Goal: Use online tool/utility: Utilize a website feature to perform a specific function

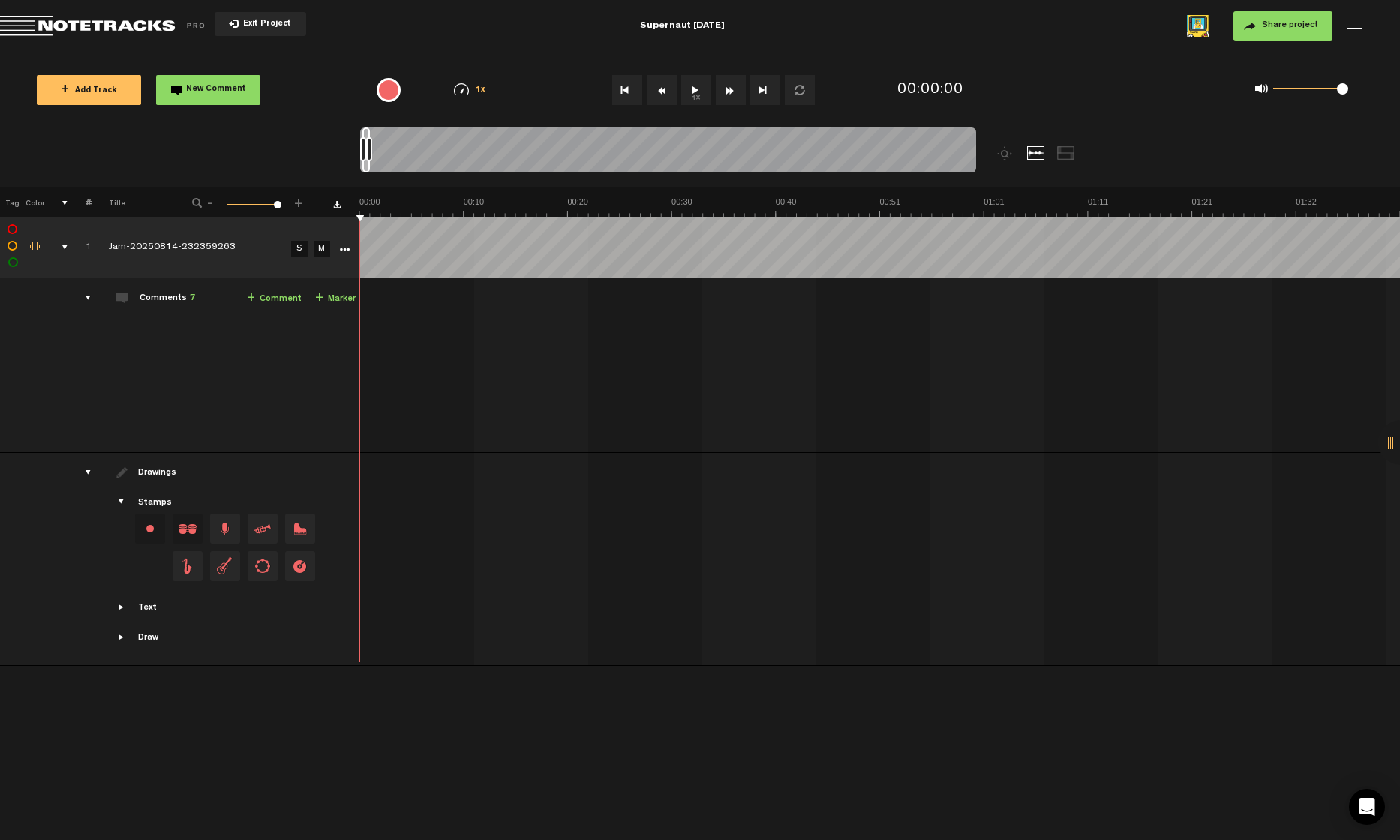
drag, startPoint x: 1308, startPoint y: 90, endPoint x: 1352, endPoint y: 86, distance: 44.2
click at [1082, 86] on div "0 1 1" at bounding box center [1301, 90] width 123 height 21
drag, startPoint x: 1341, startPoint y: 95, endPoint x: 1361, endPoint y: 90, distance: 20.6
click at [1082, 90] on div "0 1 1" at bounding box center [1301, 90] width 123 height 21
click at [1007, 155] on div at bounding box center [1005, 153] width 18 height 13
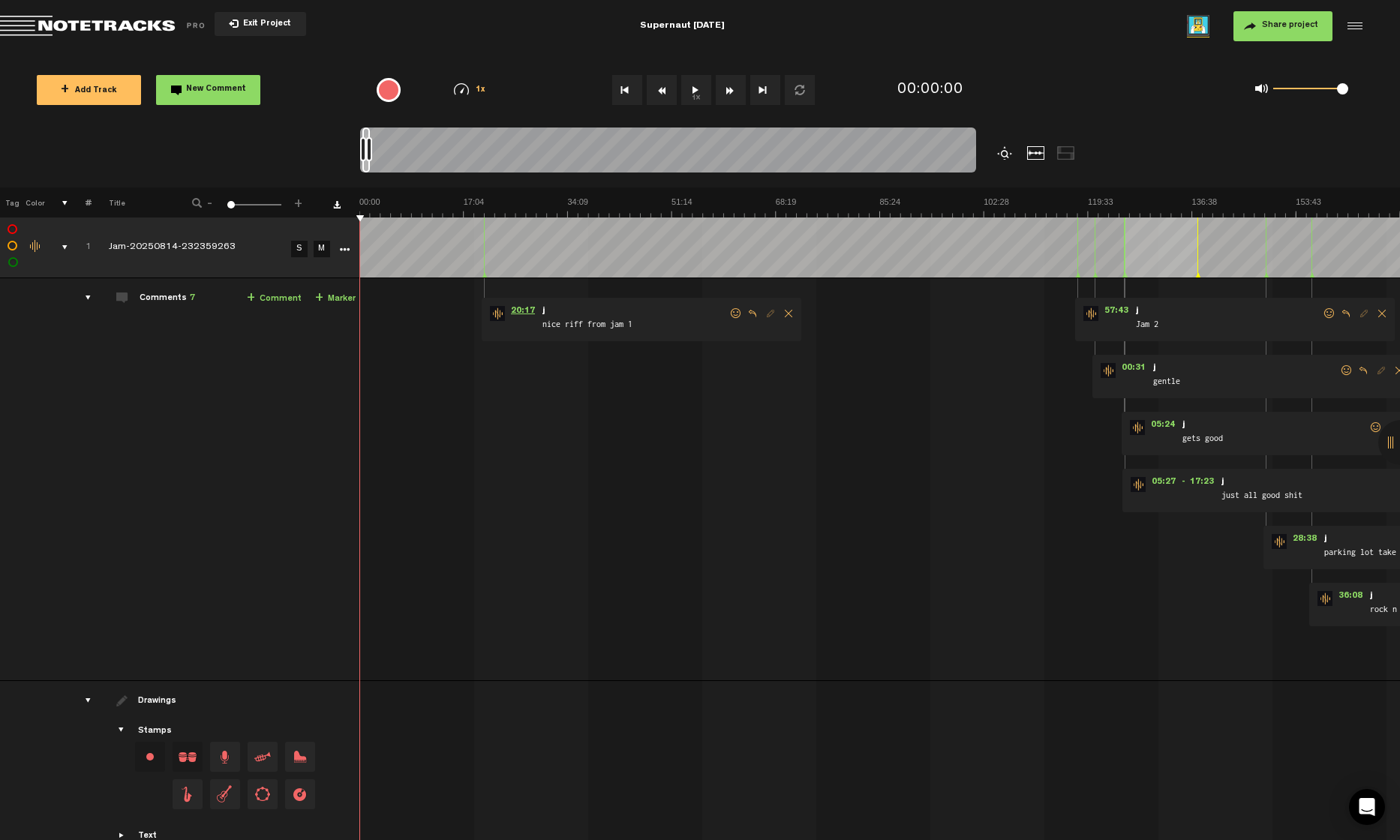
click at [521, 314] on span "20:17" at bounding box center [523, 313] width 36 height 15
click at [695, 92] on button "1x" at bounding box center [696, 90] width 30 height 30
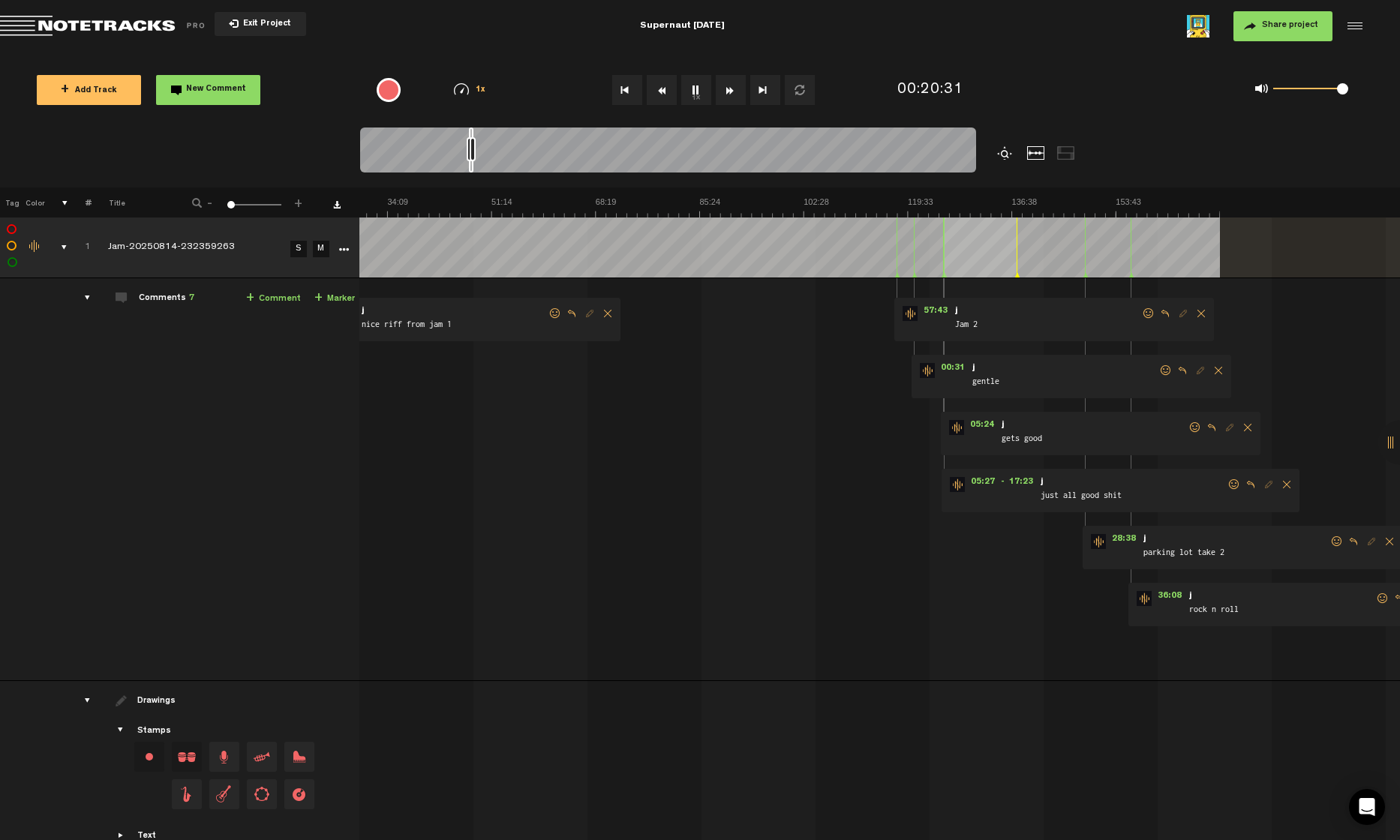
scroll to position [0, 90]
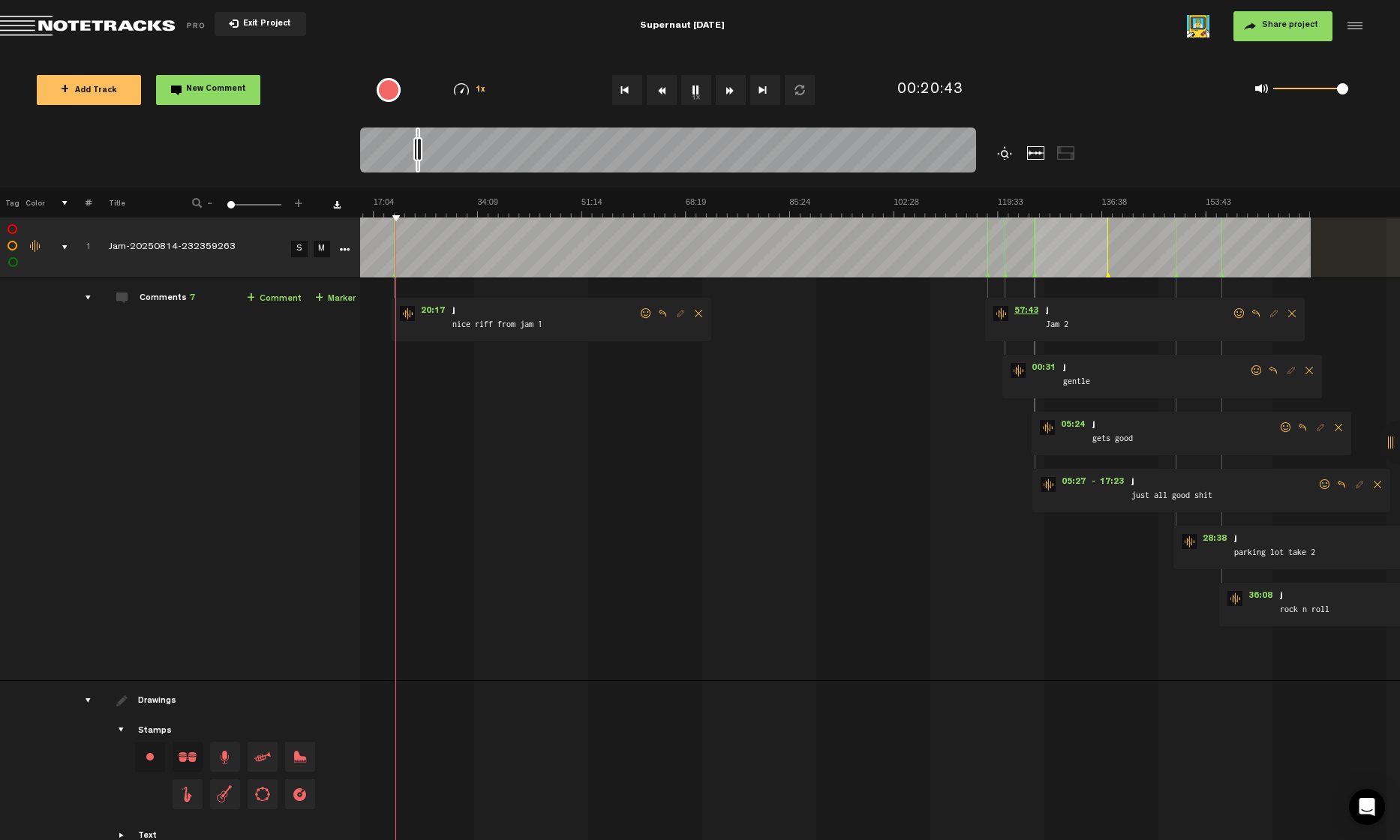
click at [1025, 314] on span "57:43" at bounding box center [1026, 313] width 36 height 15
click at [1082, 596] on span "36:08" at bounding box center [1260, 599] width 36 height 15
